Goal: Find specific page/section: Find specific page/section

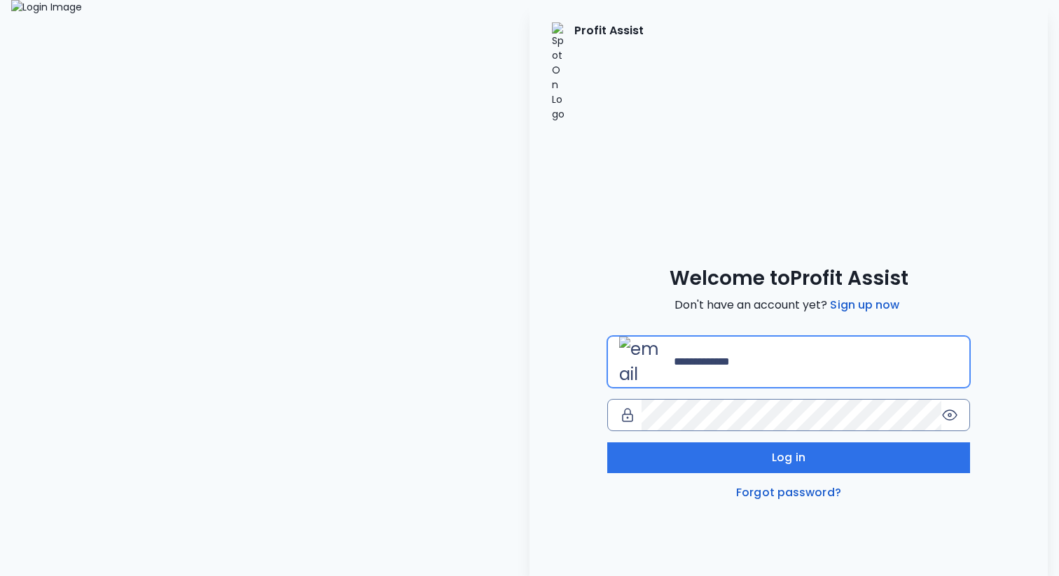
click at [704, 347] on input "email" at bounding box center [816, 362] width 284 height 31
type input "**********"
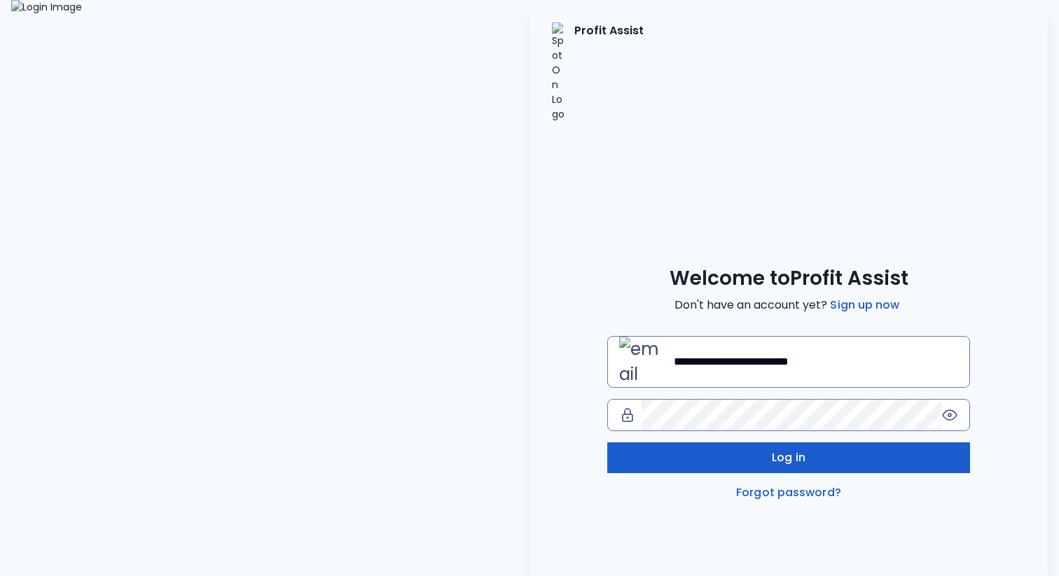
click at [727, 443] on button "Log in" at bounding box center [788, 458] width 363 height 31
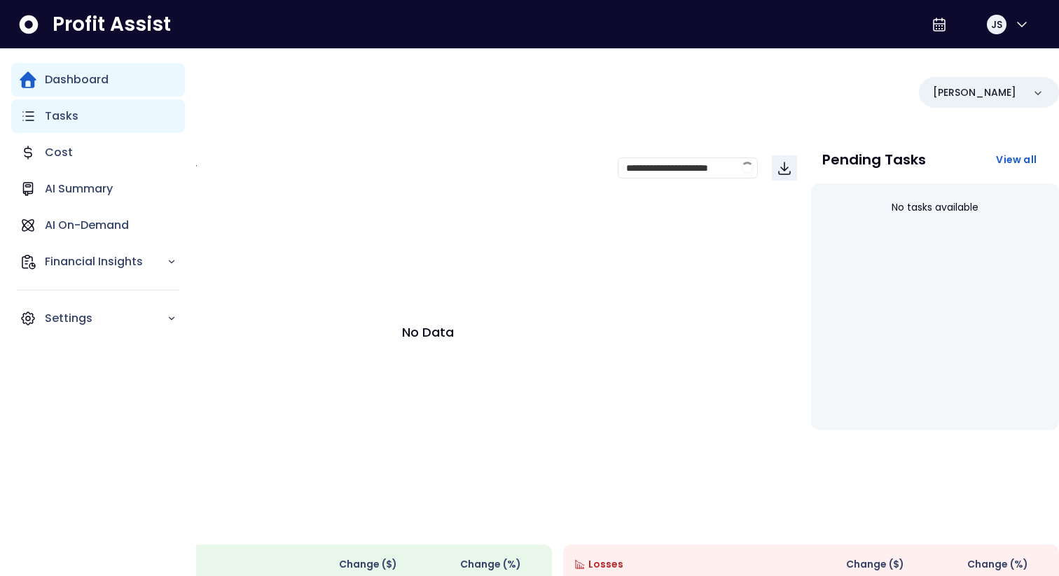
click at [56, 120] on p "Tasks" at bounding box center [62, 116] width 34 height 17
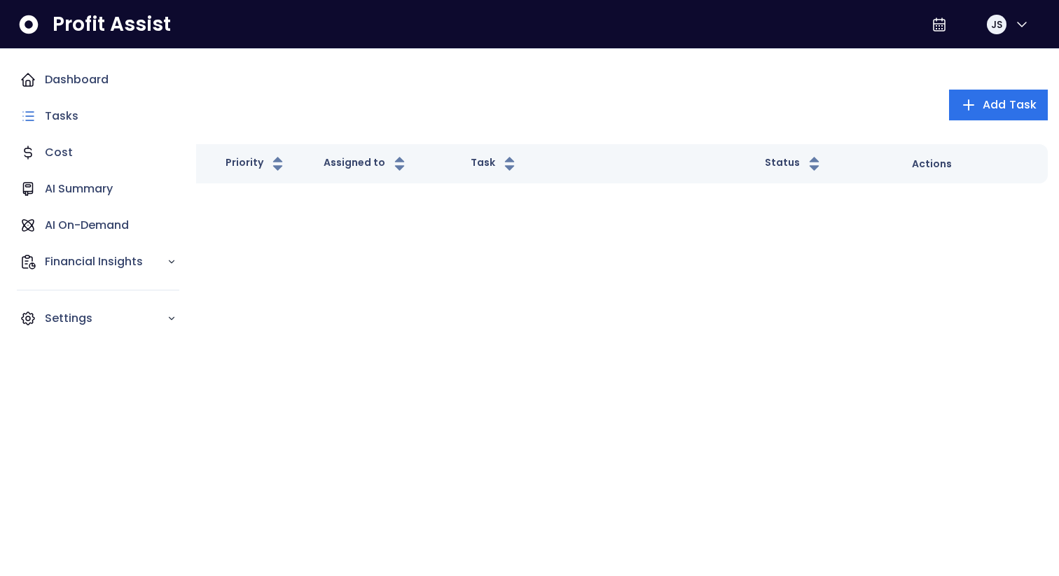
click at [23, 459] on div "Dashboard Tasks Cost AI Summary AI On-Demand Financial Insights Settings" at bounding box center [98, 312] width 174 height 499
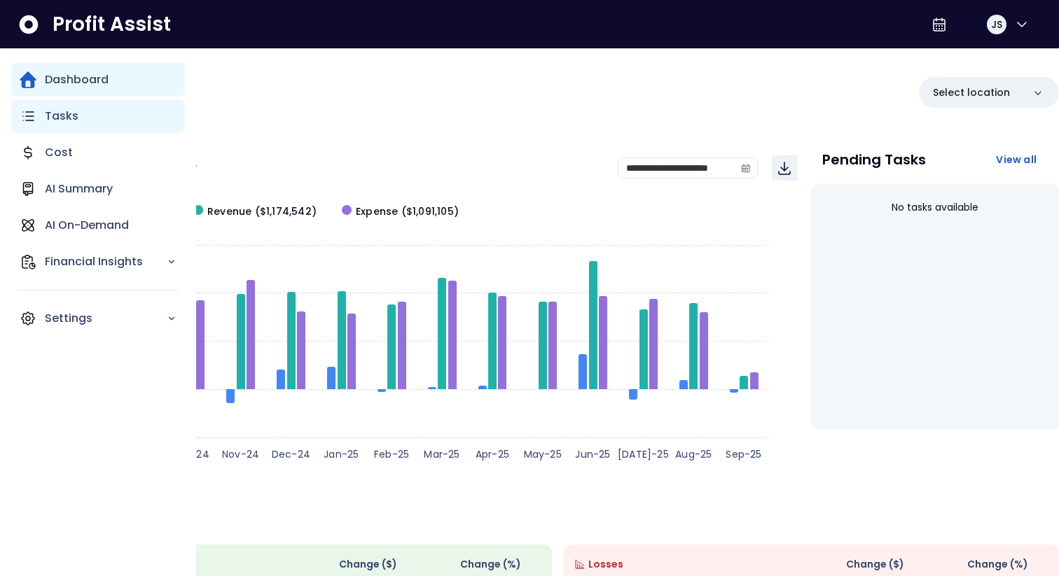
click at [67, 109] on p "Tasks" at bounding box center [62, 116] width 34 height 17
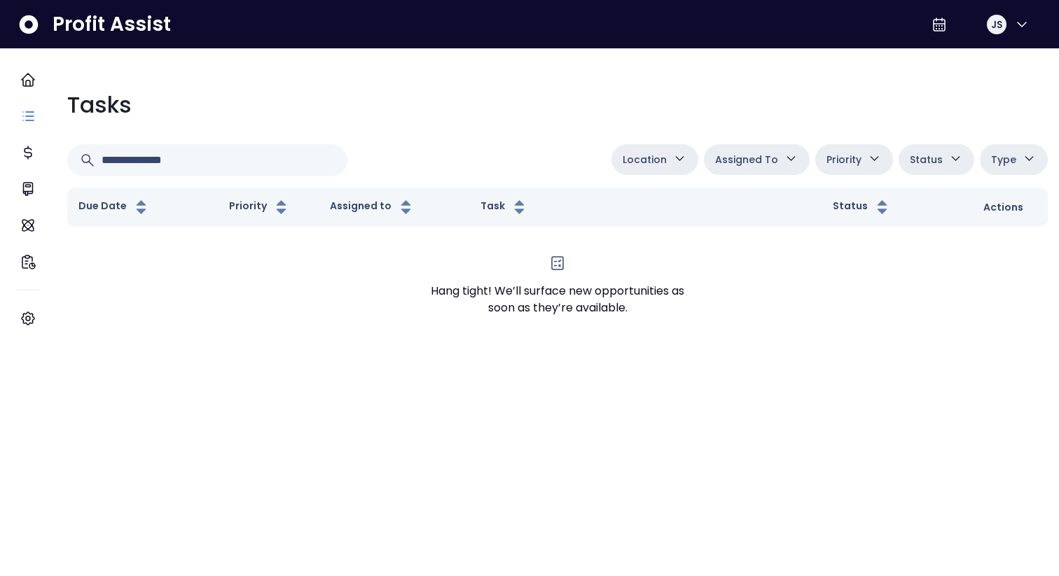
click at [193, 205] on html "Dashboard Tasks Cost AI Summary AI On-Demand Financial Insights Settings Profit…" at bounding box center [529, 178] width 1059 height 356
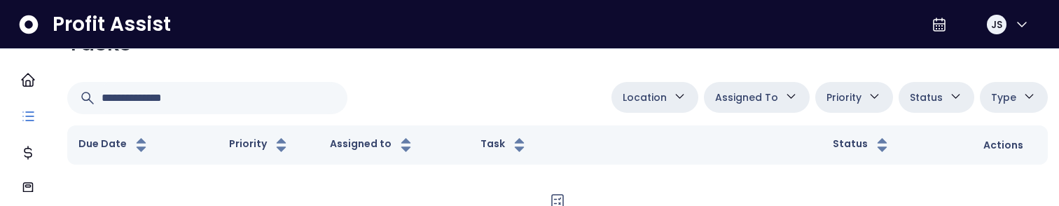
scroll to position [174, 0]
